Goal: Understand process/instructions: Learn how to perform a task or action

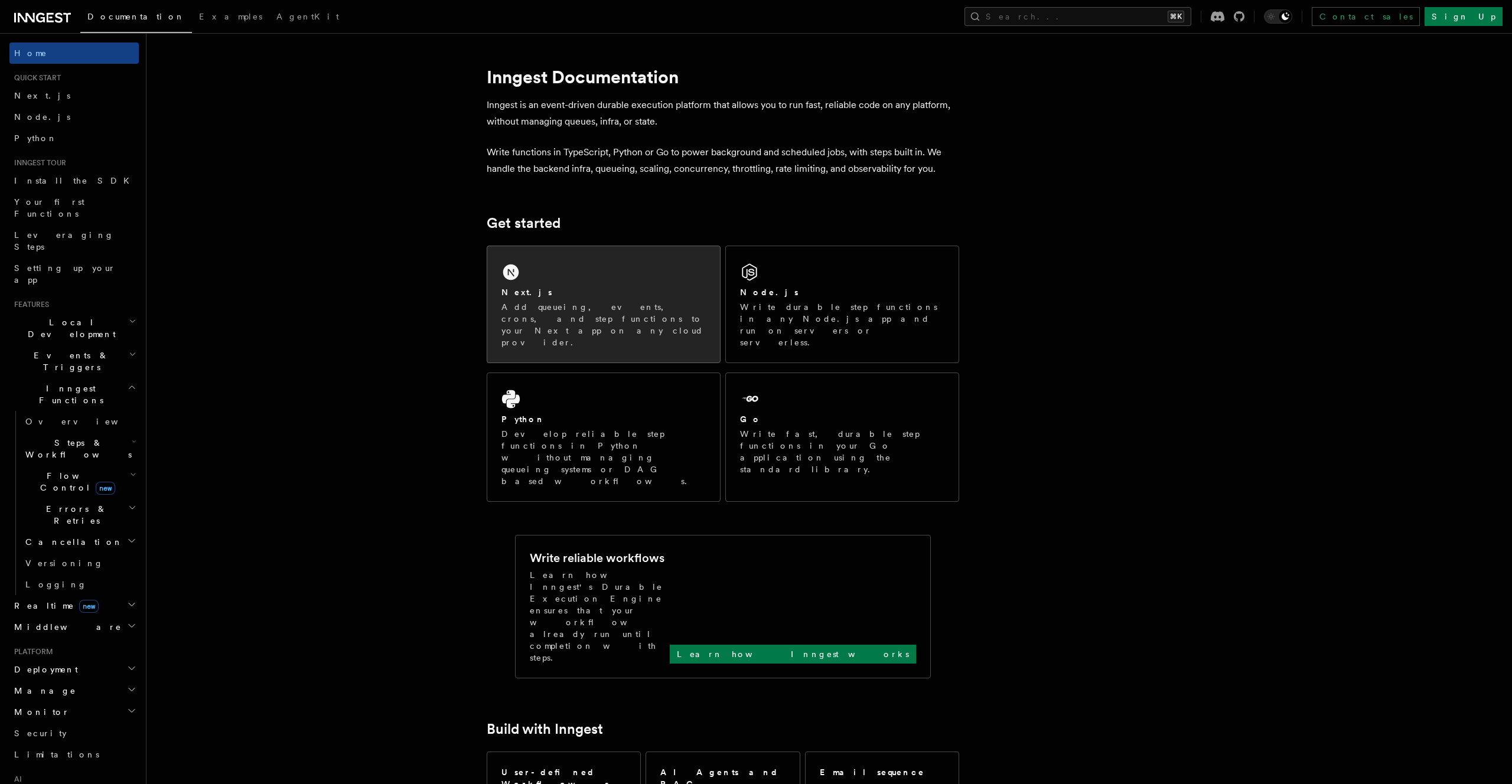
click at [632, 279] on div "Next.js Add queueing, events, crons, and step functions to your Next app on any…" at bounding box center [603, 304] width 233 height 116
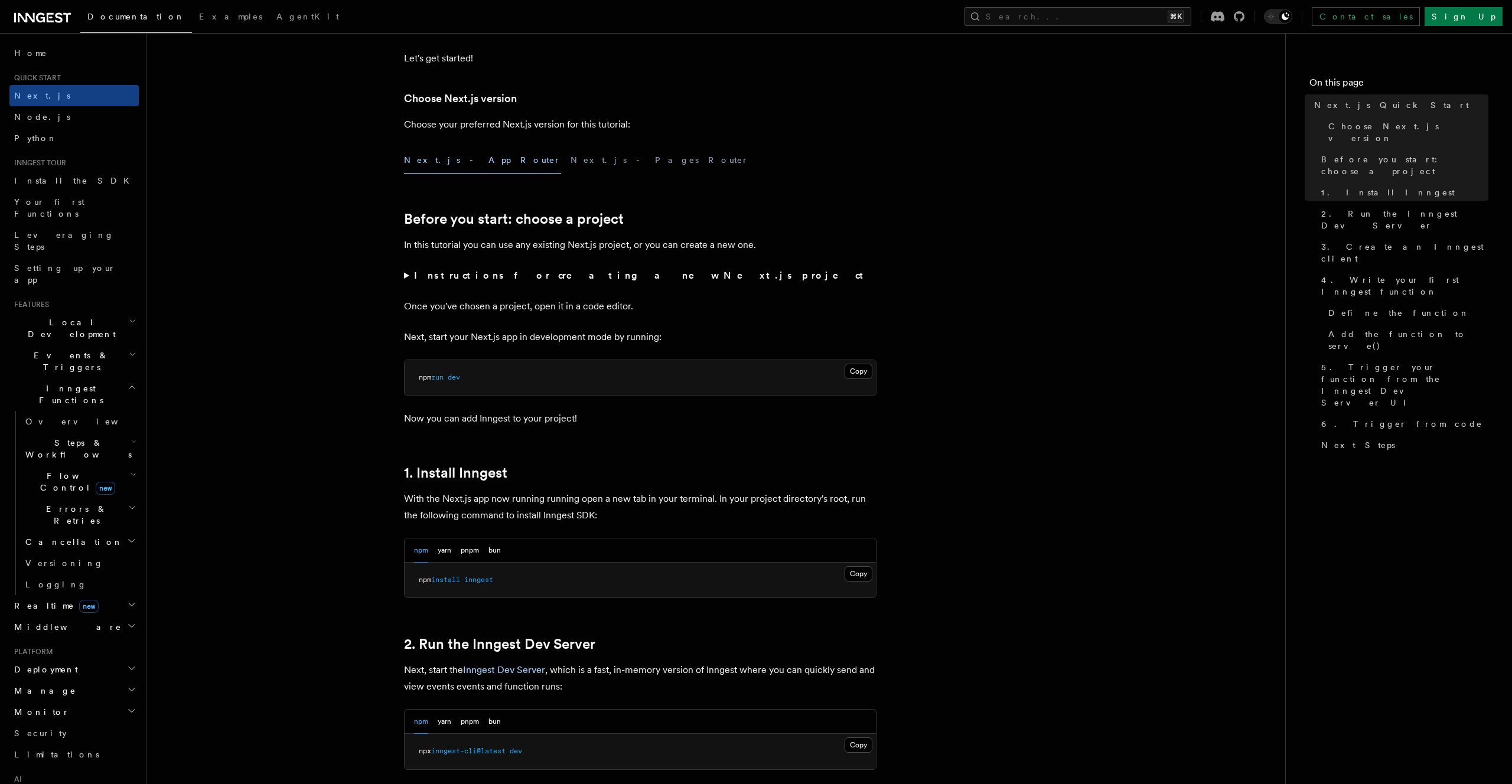
scroll to position [267, 0]
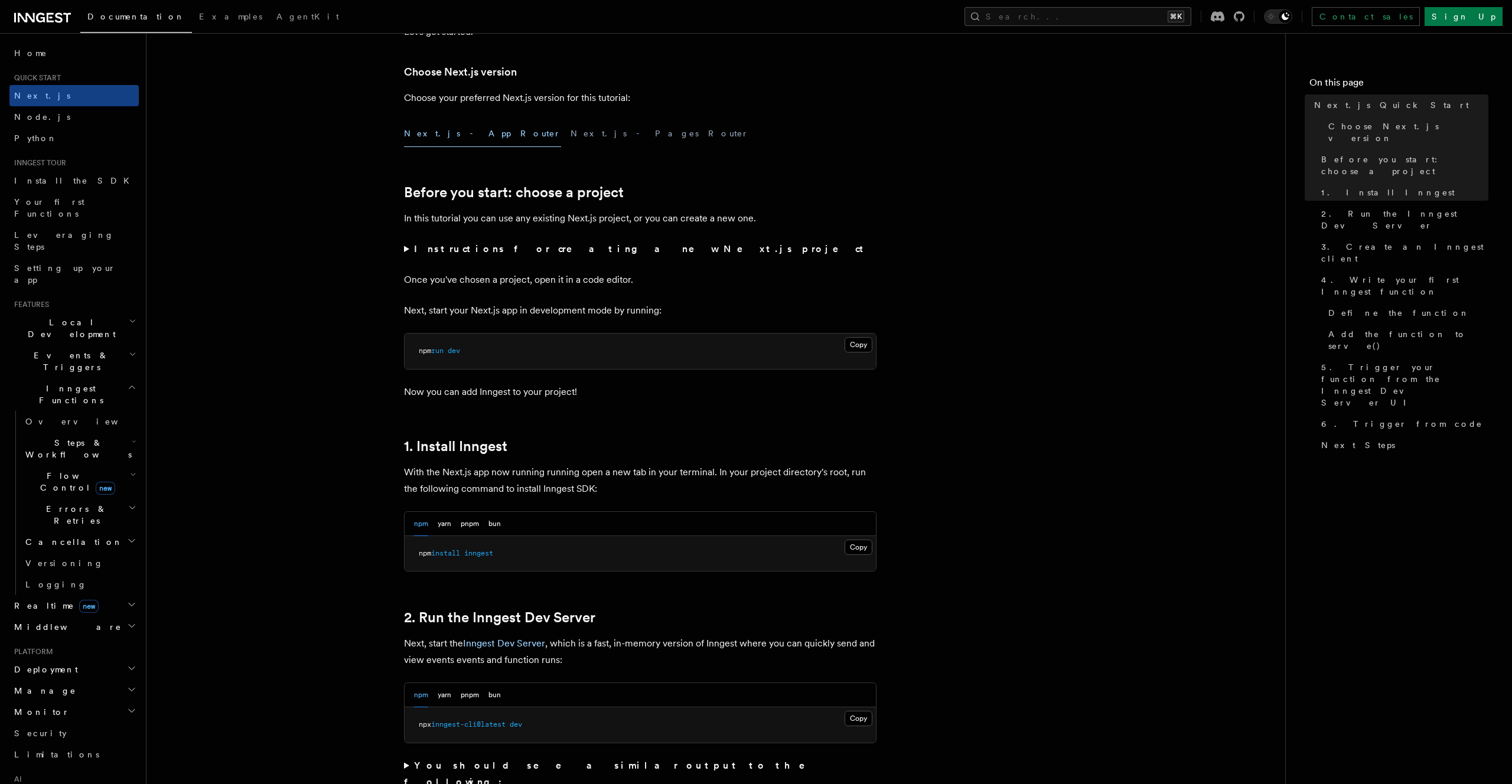
click at [481, 256] on summary "Instructions for creating a new Next.js project" at bounding box center [641, 249] width 473 height 17
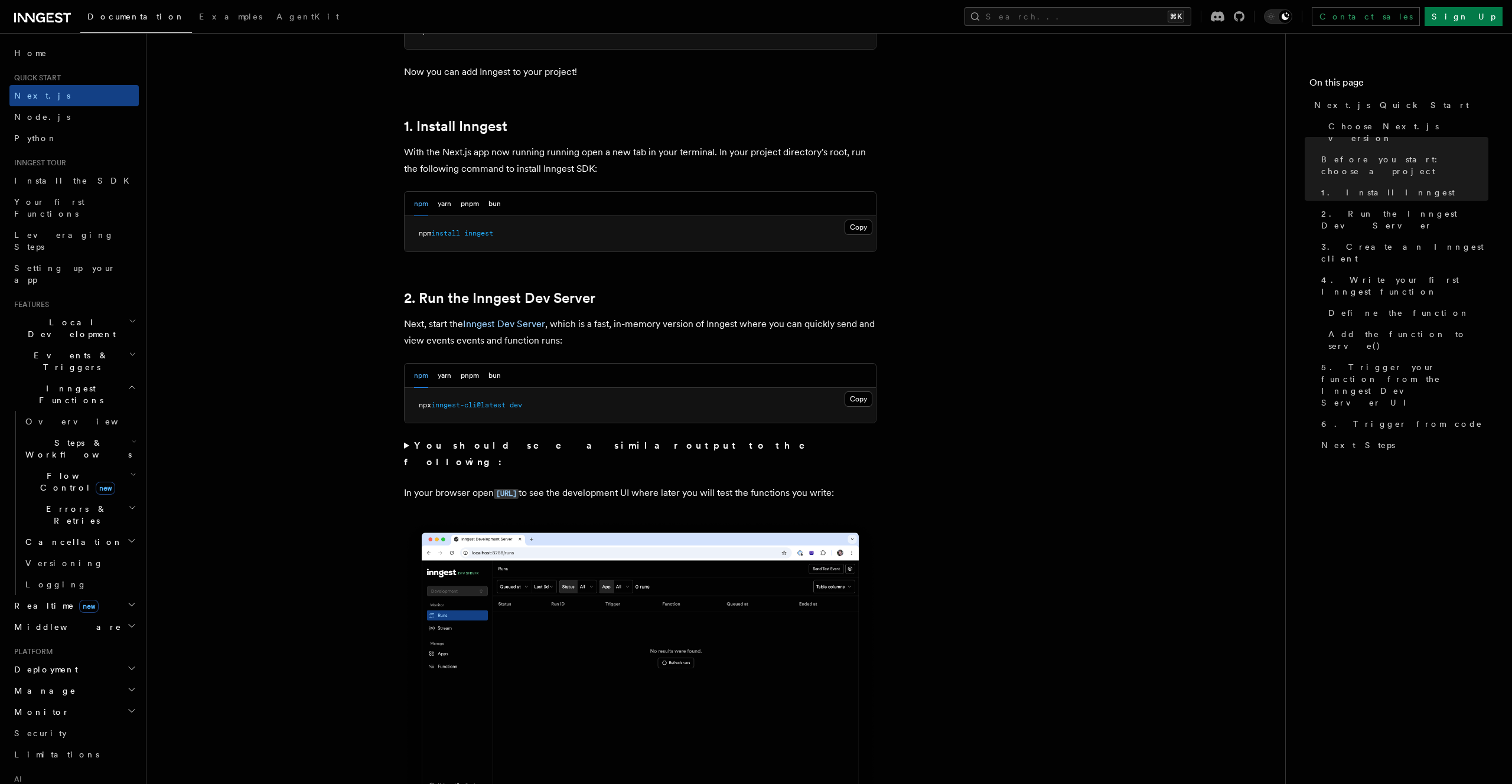
scroll to position [669, 0]
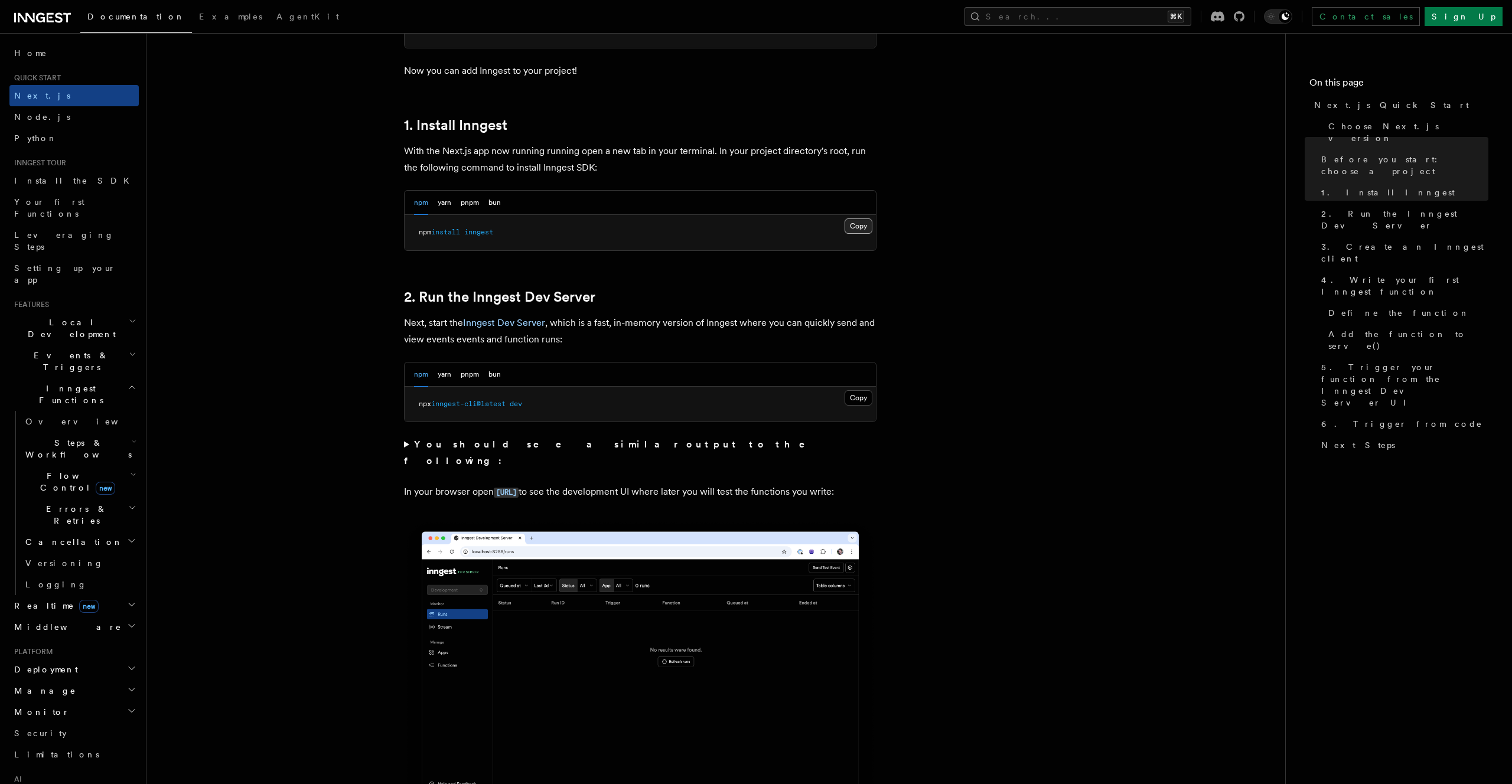
click at [846, 232] on button "Copy Copied" at bounding box center [858, 226] width 28 height 15
click at [857, 398] on button "Copy Copied" at bounding box center [858, 397] width 28 height 15
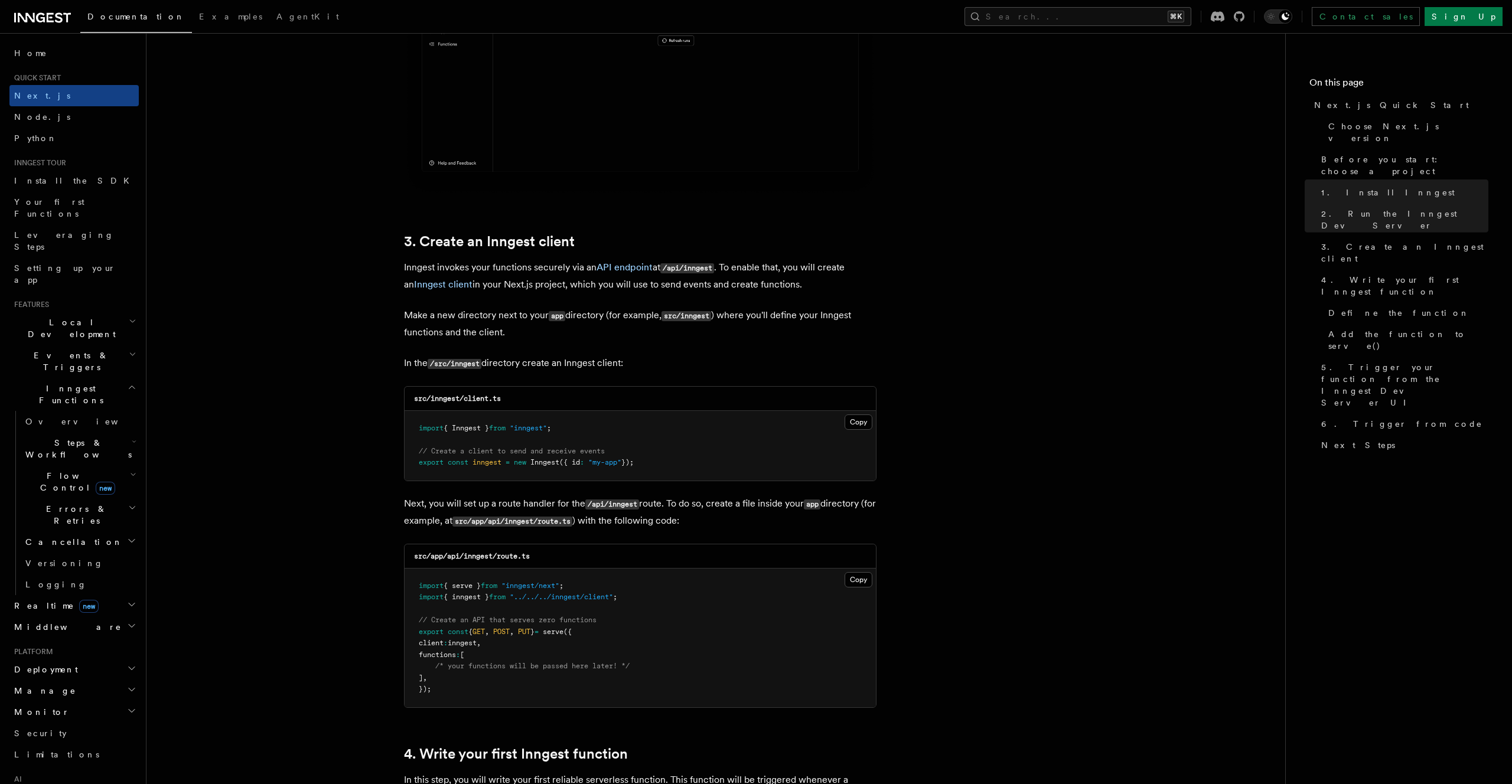
scroll to position [1291, 0]
click at [864, 417] on button "Copy Copied" at bounding box center [858, 422] width 28 height 15
click at [864, 580] on button "Copy Copied" at bounding box center [858, 579] width 28 height 15
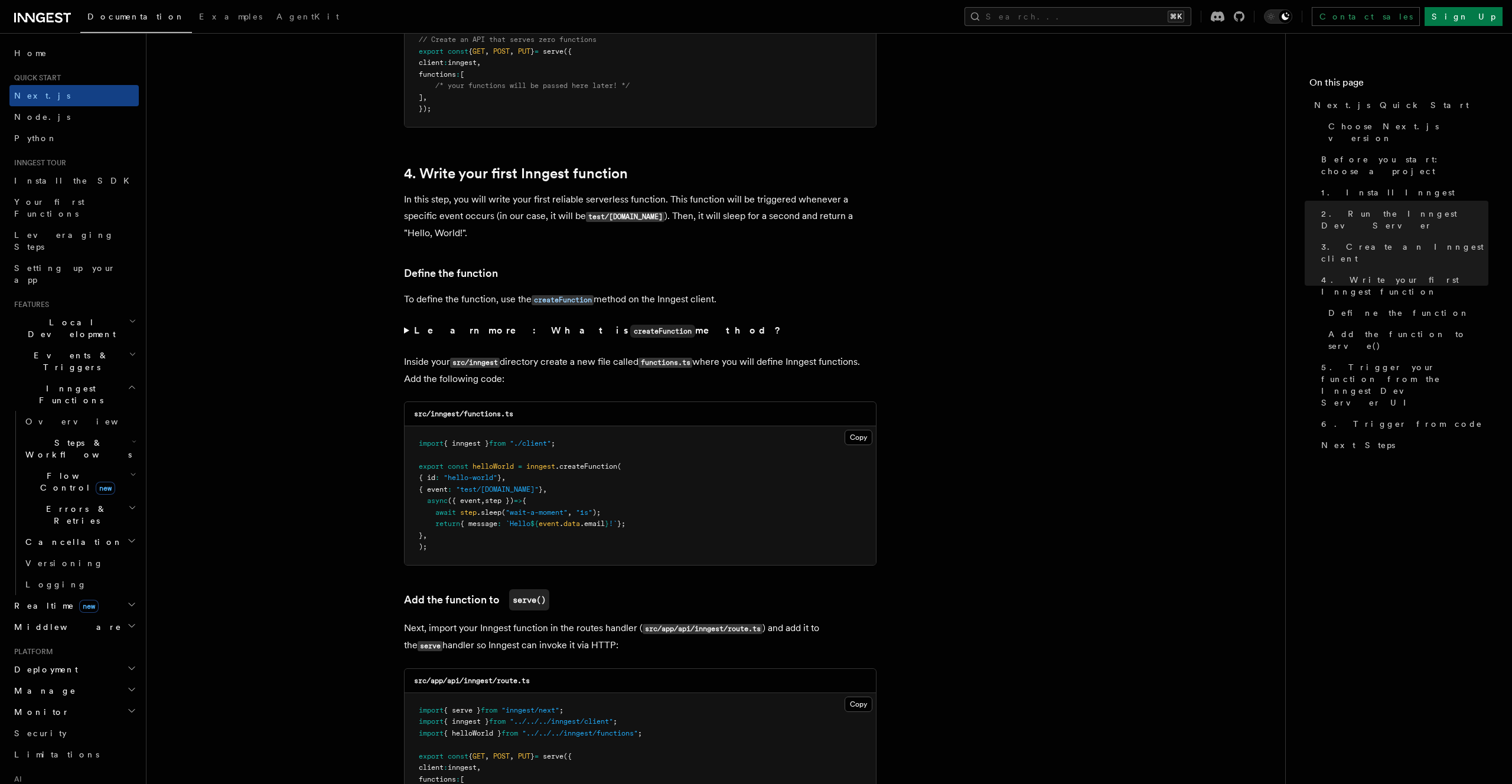
scroll to position [1871, 0]
click at [852, 428] on button "Copy Copied" at bounding box center [858, 436] width 28 height 15
